Goal: Navigation & Orientation: Find specific page/section

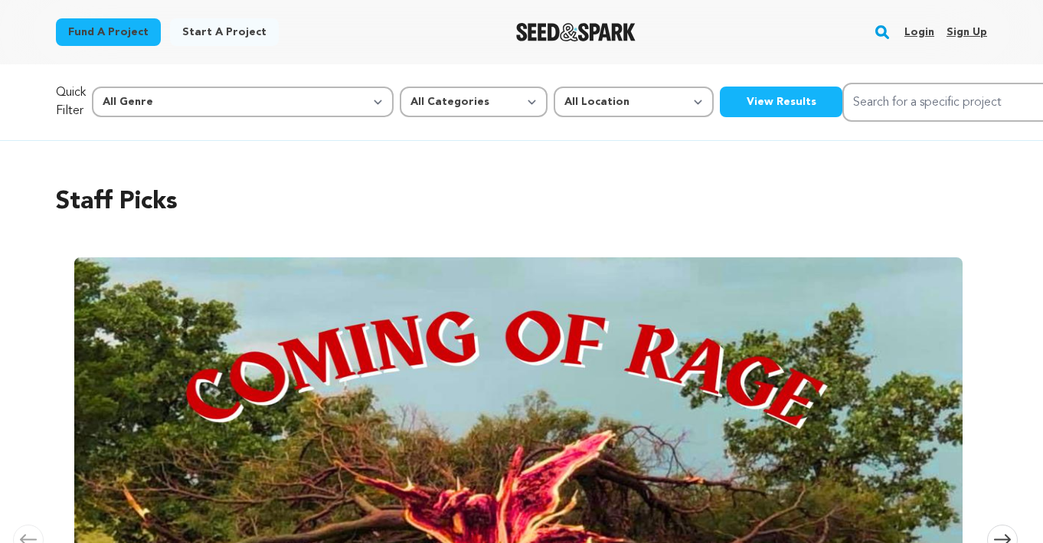
click at [930, 34] on link "Login" at bounding box center [919, 32] width 30 height 24
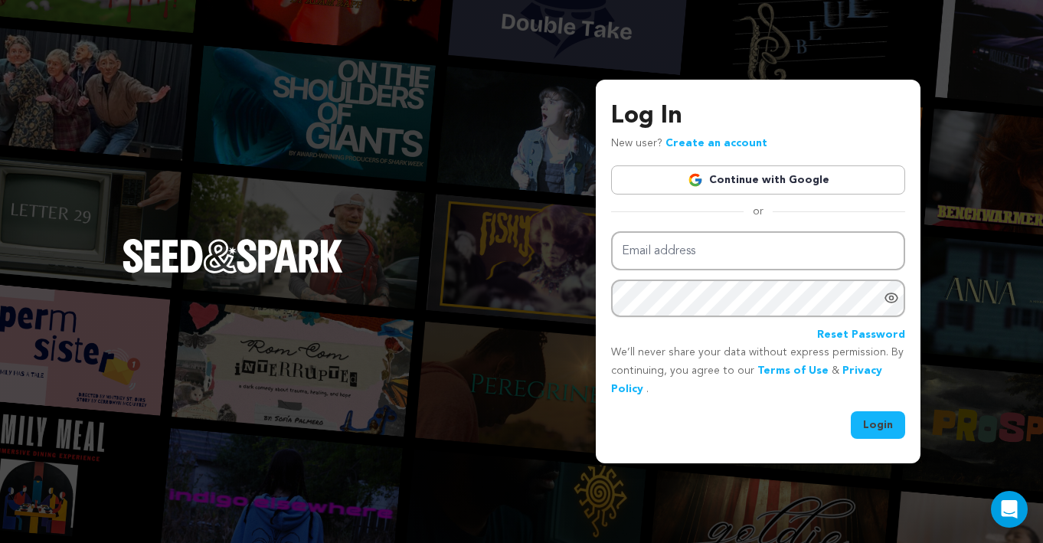
click at [774, 183] on link "Continue with Google" at bounding box center [758, 179] width 294 height 29
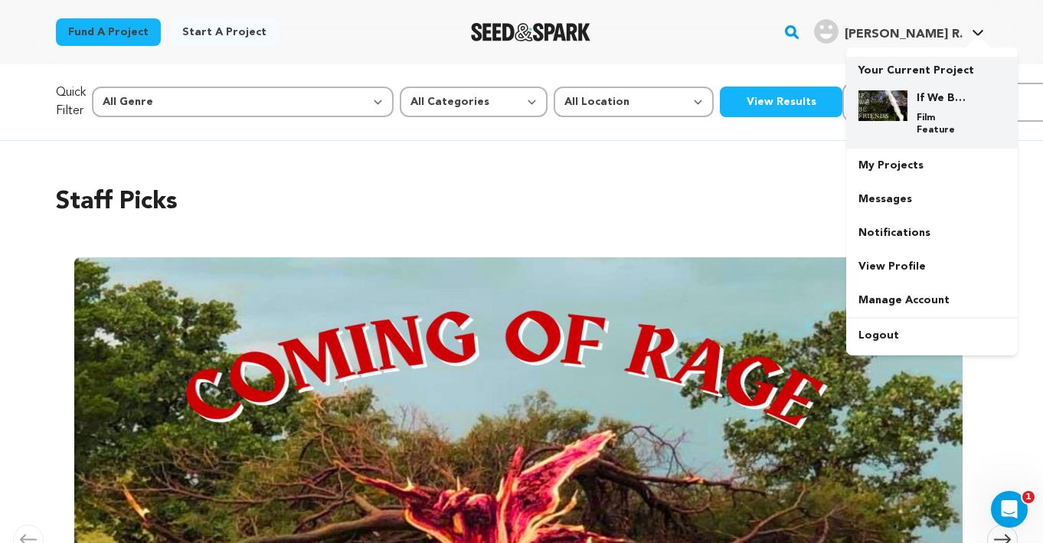
click at [919, 105] on h4 "If We Be Friends" at bounding box center [943, 97] width 55 height 15
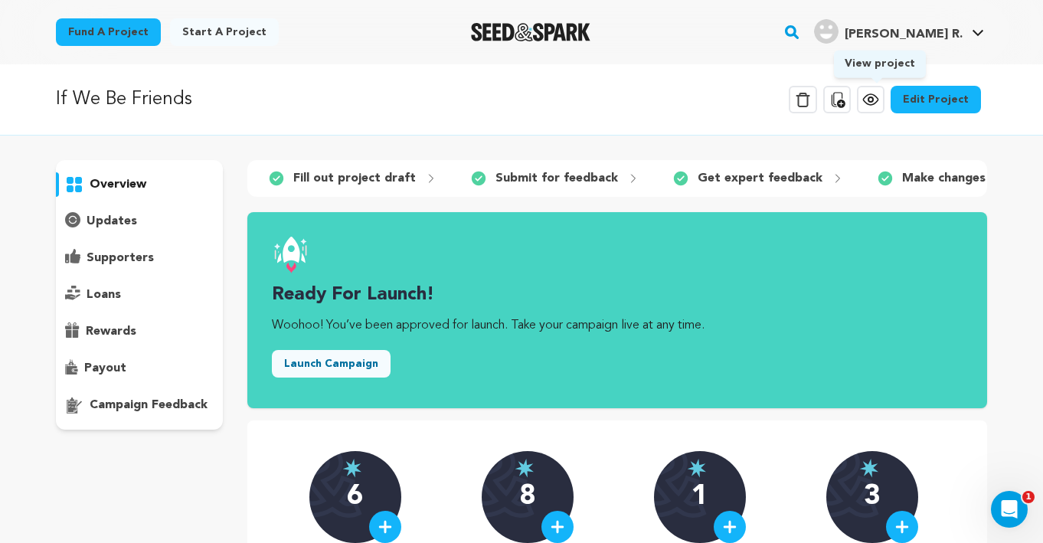
click at [873, 89] on link "View project" at bounding box center [871, 100] width 28 height 28
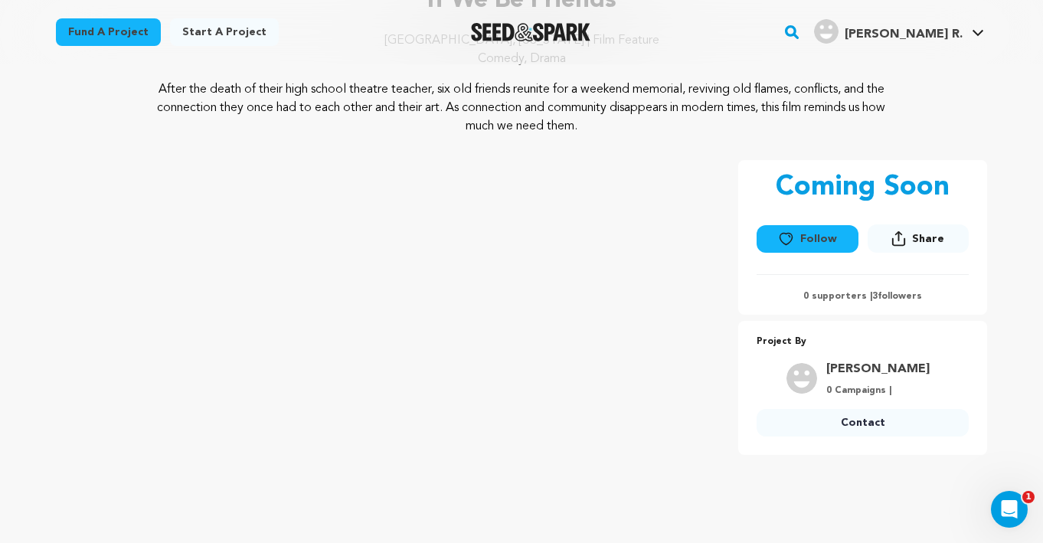
scroll to position [169, 0]
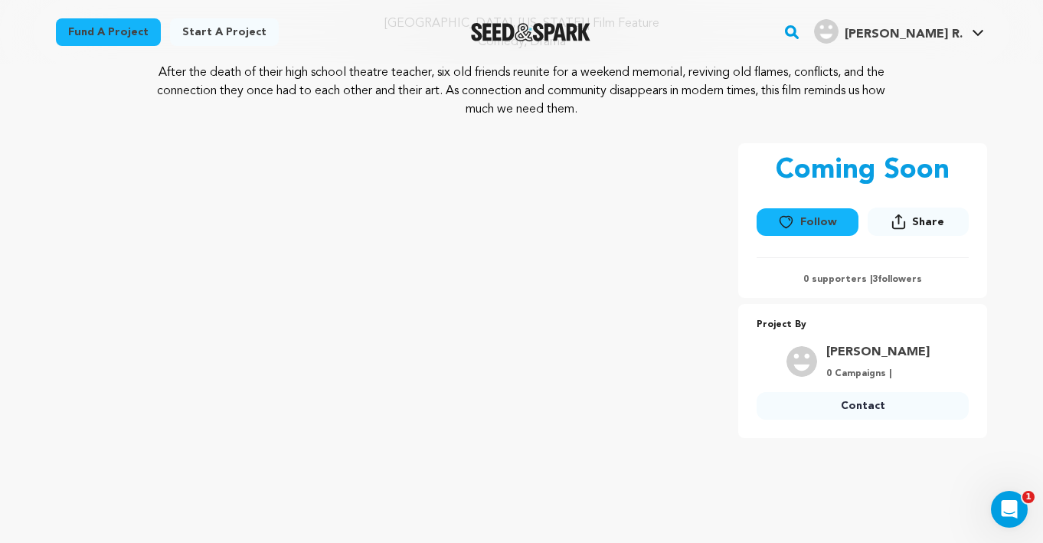
click at [894, 282] on p "0 supporters | 3 followers" at bounding box center [862, 279] width 212 height 12
